Goal: Task Accomplishment & Management: Use online tool/utility

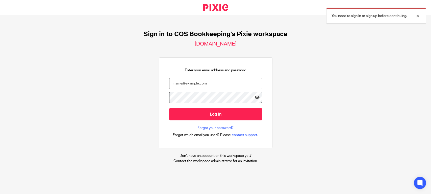
click at [209, 84] on input "email" at bounding box center [215, 83] width 93 height 11
type input "diane@cosbookkeeping.co.uk"
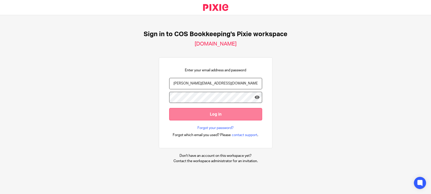
click at [207, 114] on input "Log in" at bounding box center [215, 114] width 93 height 12
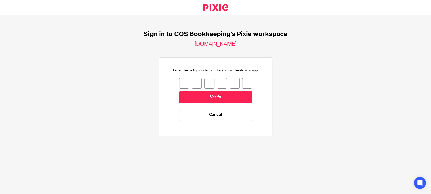
click at [179, 83] on input "number" at bounding box center [184, 83] width 10 height 11
type input "0"
type input "9"
type input "4"
type input "6"
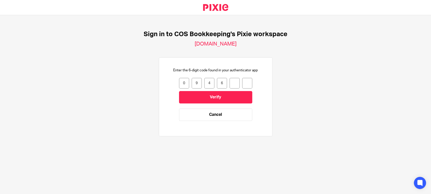
type input "8"
type input "9"
click at [204, 102] on input "Verify" at bounding box center [215, 97] width 73 height 12
click at [182, 82] on input "number" at bounding box center [184, 83] width 10 height 11
type input "9"
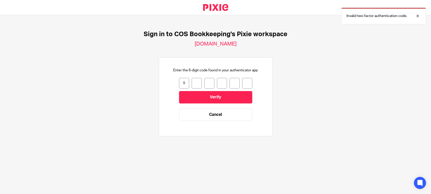
type input "4"
type input "1"
type input "7"
type input "1"
type input "4"
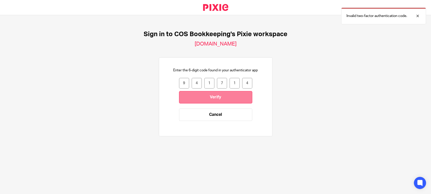
click at [214, 93] on input "Verify" at bounding box center [215, 97] width 73 height 12
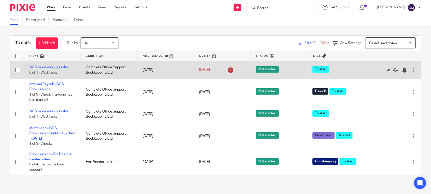
click at [385, 69] on icon at bounding box center [387, 69] width 5 height 5
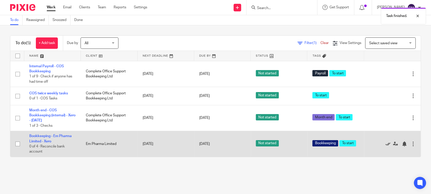
click at [385, 144] on icon at bounding box center [387, 143] width 5 height 5
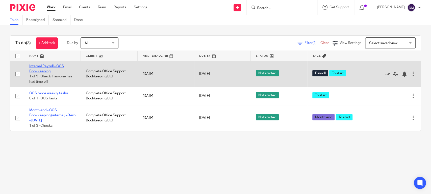
click at [54, 64] on link "Internal Payroll - COS Bookkeeping" at bounding box center [46, 68] width 35 height 9
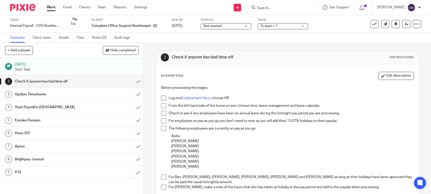
drag, startPoint x: 163, startPoint y: 96, endPoint x: 160, endPoint y: 101, distance: 5.6
click at [163, 96] on span at bounding box center [163, 97] width 5 height 5
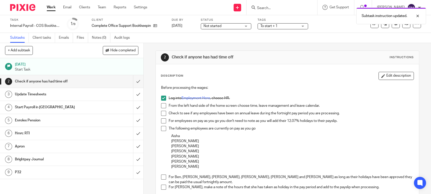
click at [161, 105] on span at bounding box center [163, 105] width 5 height 5
click at [162, 113] on span at bounding box center [163, 113] width 5 height 5
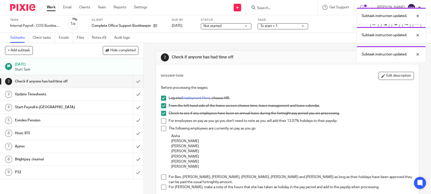
click at [163, 120] on span at bounding box center [163, 120] width 5 height 5
click at [162, 127] on span at bounding box center [163, 128] width 5 height 5
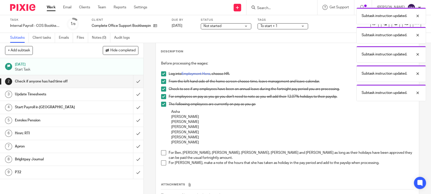
scroll to position [61, 0]
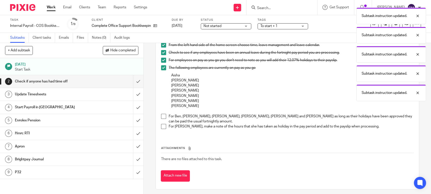
click at [163, 118] on li "For Ben, Di, Karen, Becky, Amy and Steph as long as their holidays have been ap…" at bounding box center [287, 119] width 252 height 10
click at [161, 114] on span at bounding box center [163, 116] width 5 height 5
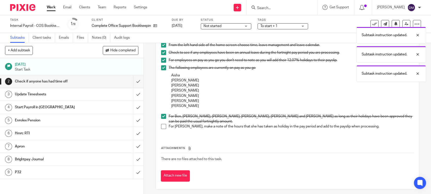
click at [162, 124] on span at bounding box center [163, 126] width 5 height 5
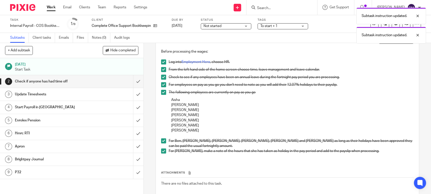
scroll to position [27, 0]
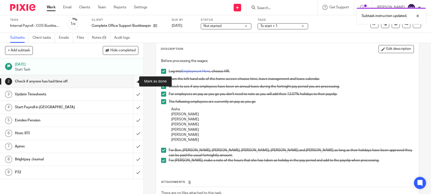
click at [130, 81] on input "submit" at bounding box center [71, 81] width 143 height 13
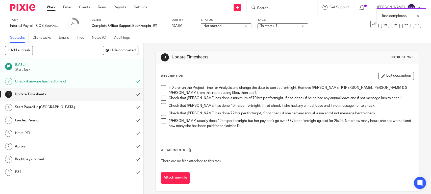
click at [163, 98] on span at bounding box center [163, 97] width 5 height 5
click at [162, 88] on span at bounding box center [163, 87] width 5 height 5
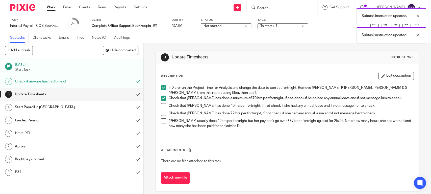
click at [162, 105] on span at bounding box center [163, 105] width 5 height 5
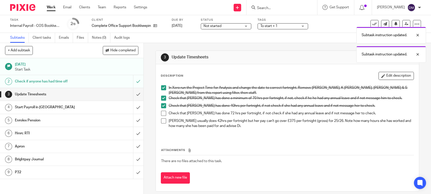
click at [161, 121] on span at bounding box center [163, 120] width 5 height 5
click at [89, 108] on div "Start Payroll in [GEOGRAPHIC_DATA]" at bounding box center [71, 107] width 113 height 8
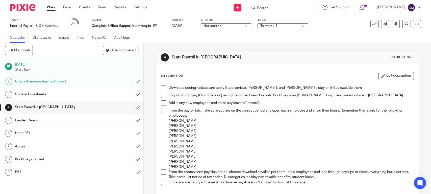
click at [161, 90] on span at bounding box center [163, 87] width 5 height 5
click at [162, 94] on span at bounding box center [163, 95] width 5 height 5
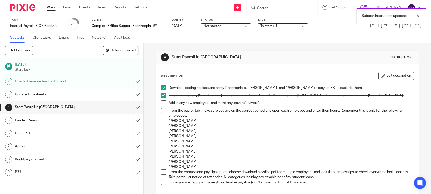
click at [162, 103] on span at bounding box center [163, 102] width 5 height 5
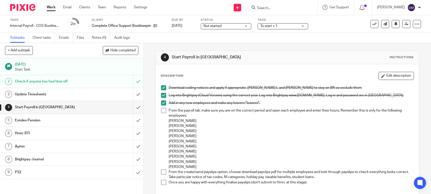
click at [163, 111] on span at bounding box center [163, 110] width 5 height 5
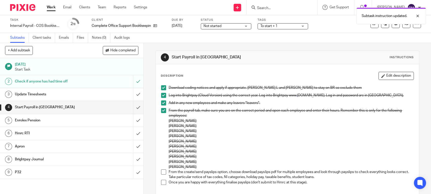
scroll to position [34, 0]
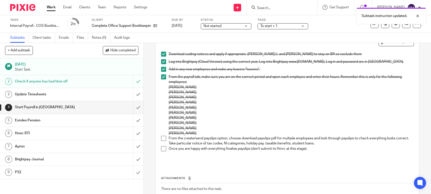
click at [161, 139] on span at bounding box center [163, 138] width 5 height 5
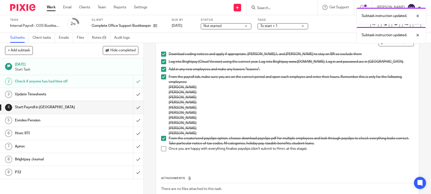
click at [161, 148] on span at bounding box center [163, 148] width 5 height 5
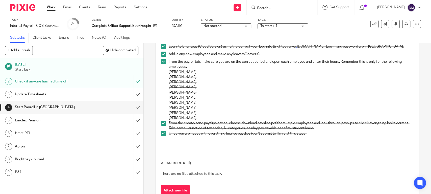
scroll to position [66, 0]
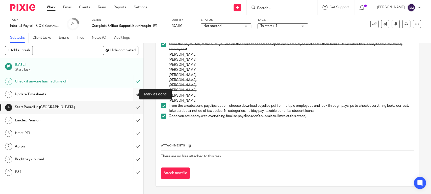
click at [132, 93] on input "submit" at bounding box center [71, 94] width 143 height 13
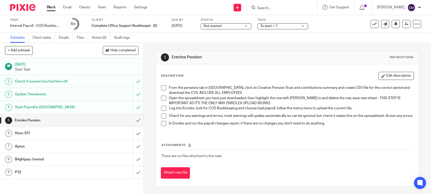
drag, startPoint x: 163, startPoint y: 89, endPoint x: 160, endPoint y: 91, distance: 4.0
click at [163, 89] on span at bounding box center [163, 87] width 5 height 5
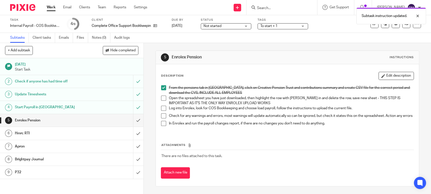
click at [162, 97] on span at bounding box center [163, 97] width 5 height 5
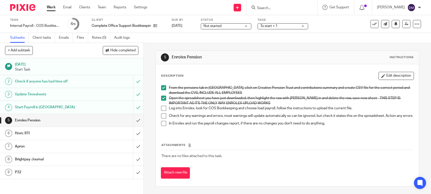
click at [161, 108] on span at bounding box center [163, 108] width 5 height 5
click at [164, 116] on span at bounding box center [163, 115] width 5 height 5
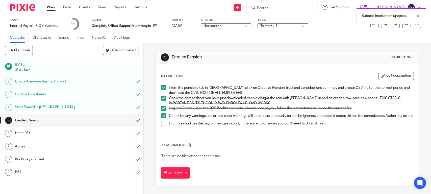
click at [161, 124] on span at bounding box center [163, 123] width 5 height 5
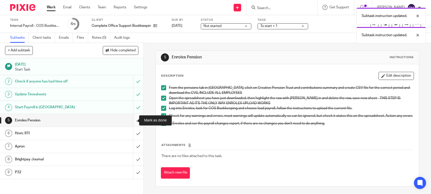
click at [131, 120] on input "submit" at bounding box center [71, 120] width 143 height 13
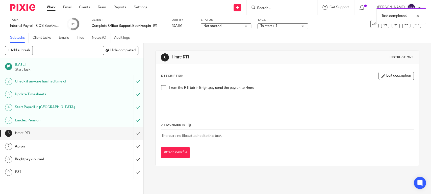
click at [161, 87] on span at bounding box center [163, 87] width 5 height 5
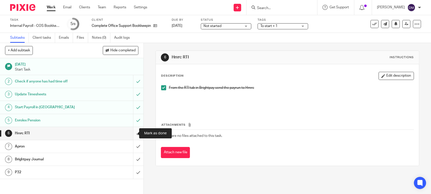
click at [131, 132] on input "submit" at bounding box center [71, 133] width 143 height 13
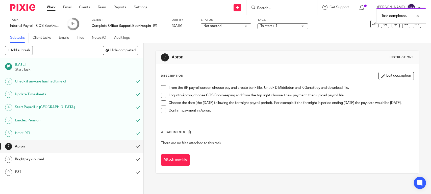
click at [76, 162] on h1 "Brightpay Journal" at bounding box center [53, 159] width 76 height 8
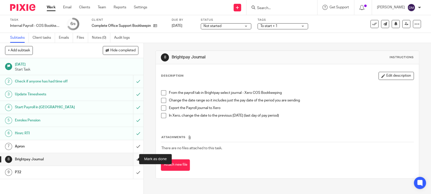
click at [131, 159] on input "submit" at bounding box center [71, 159] width 143 height 13
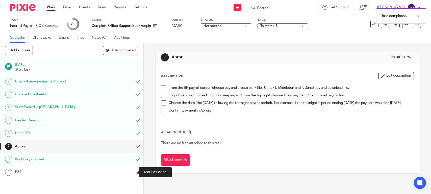
click at [131, 171] on input "submit" at bounding box center [71, 172] width 143 height 13
